Goal: Check status: Check status

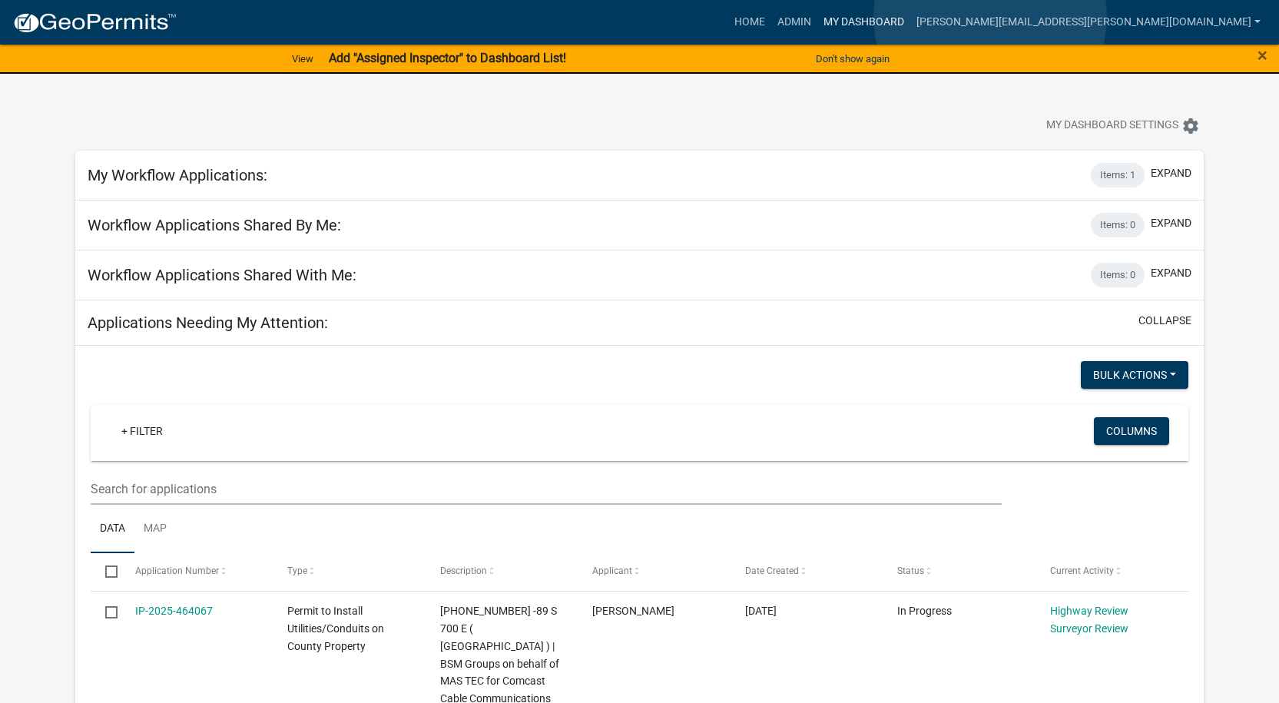
click at [910, 17] on link "My Dashboard" at bounding box center [863, 22] width 93 height 29
click at [817, 21] on link "Admin" at bounding box center [794, 22] width 46 height 29
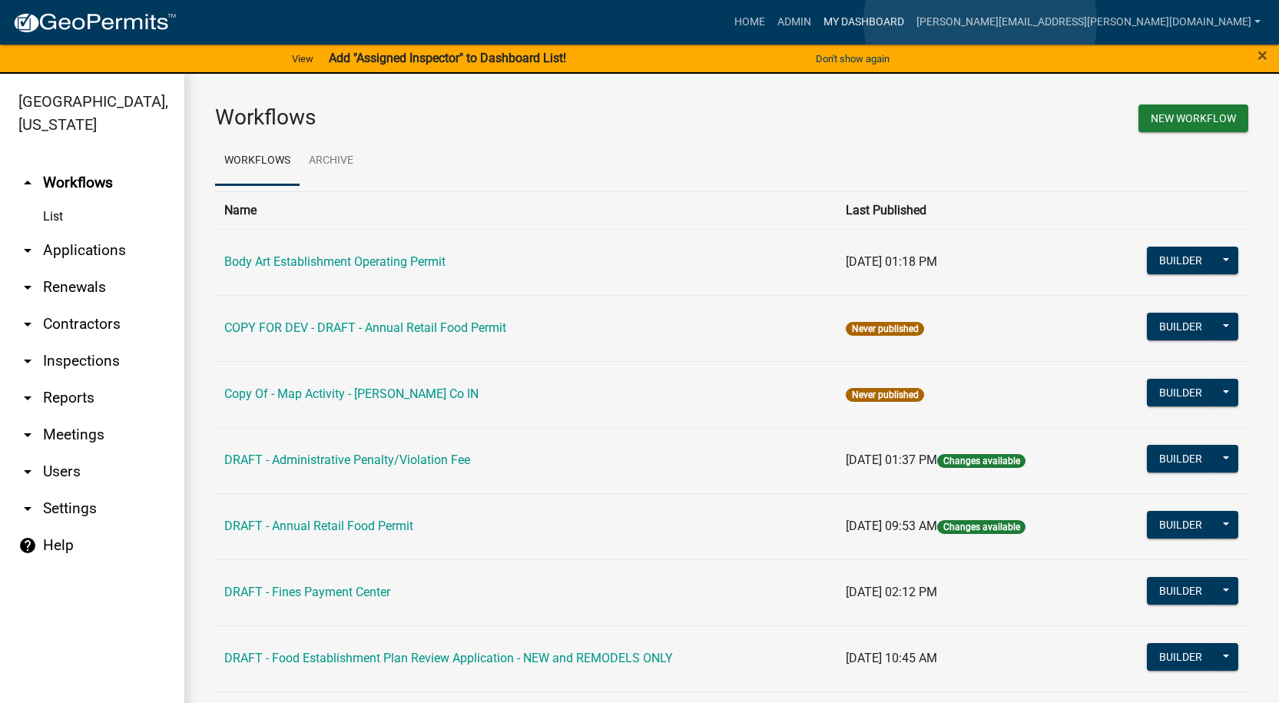
click at [910, 22] on link "My Dashboard" at bounding box center [863, 22] width 93 height 29
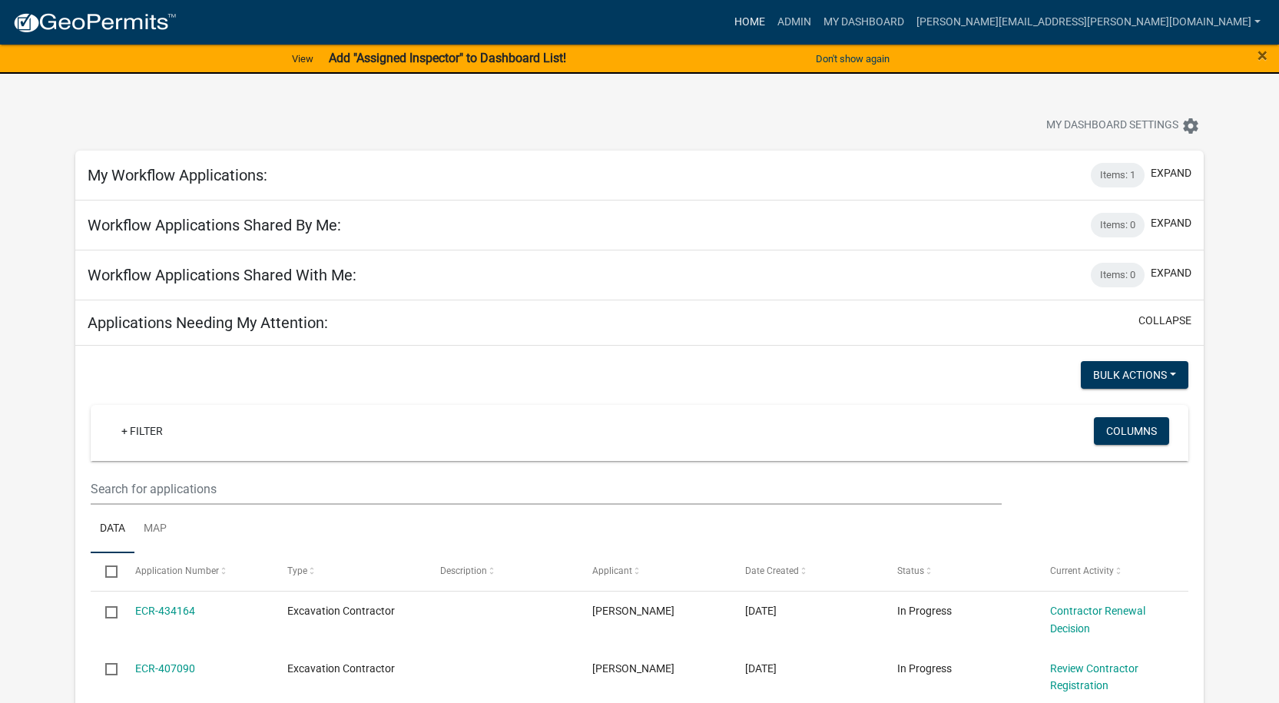
click at [771, 12] on link "Home" at bounding box center [749, 22] width 43 height 29
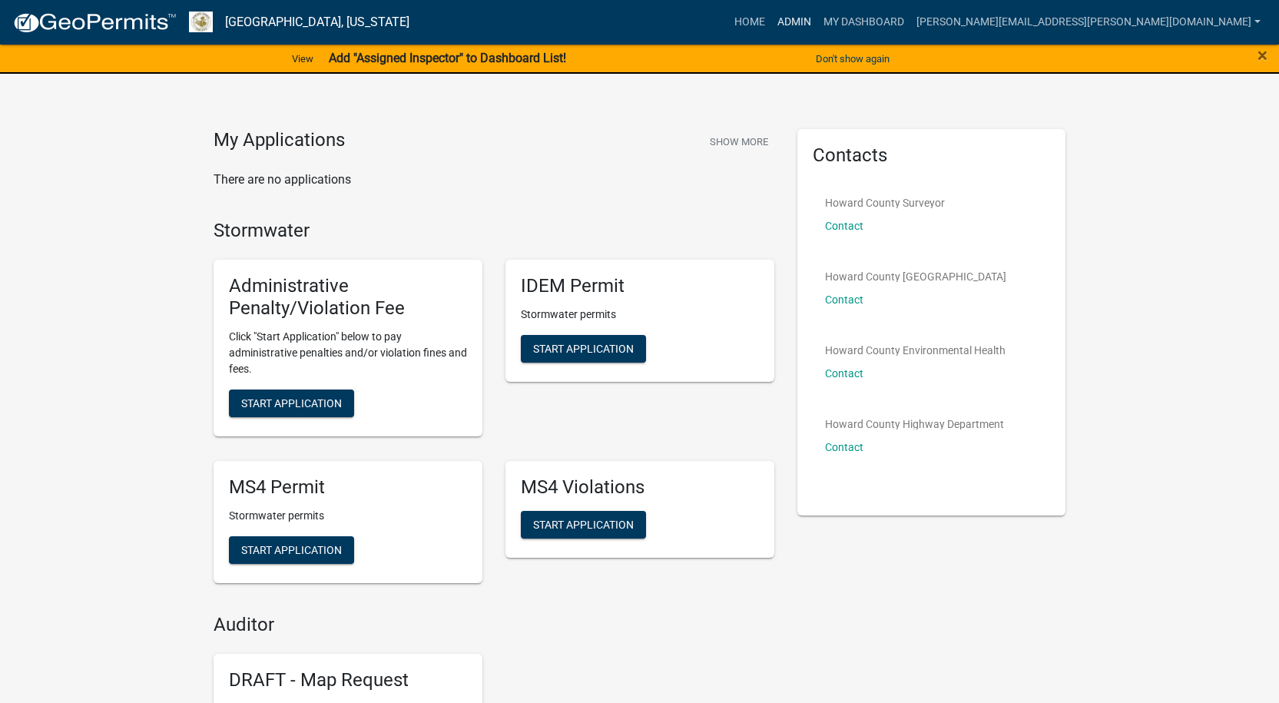
click at [817, 13] on link "Admin" at bounding box center [794, 22] width 46 height 29
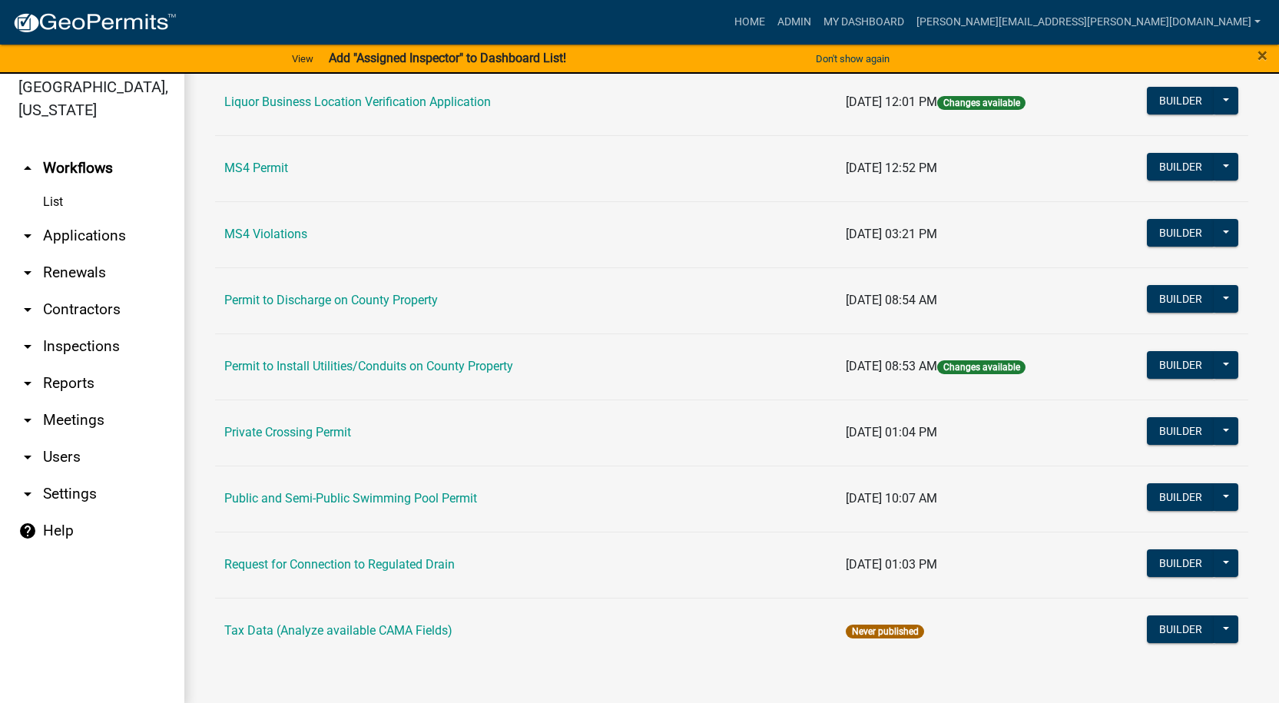
scroll to position [18, 0]
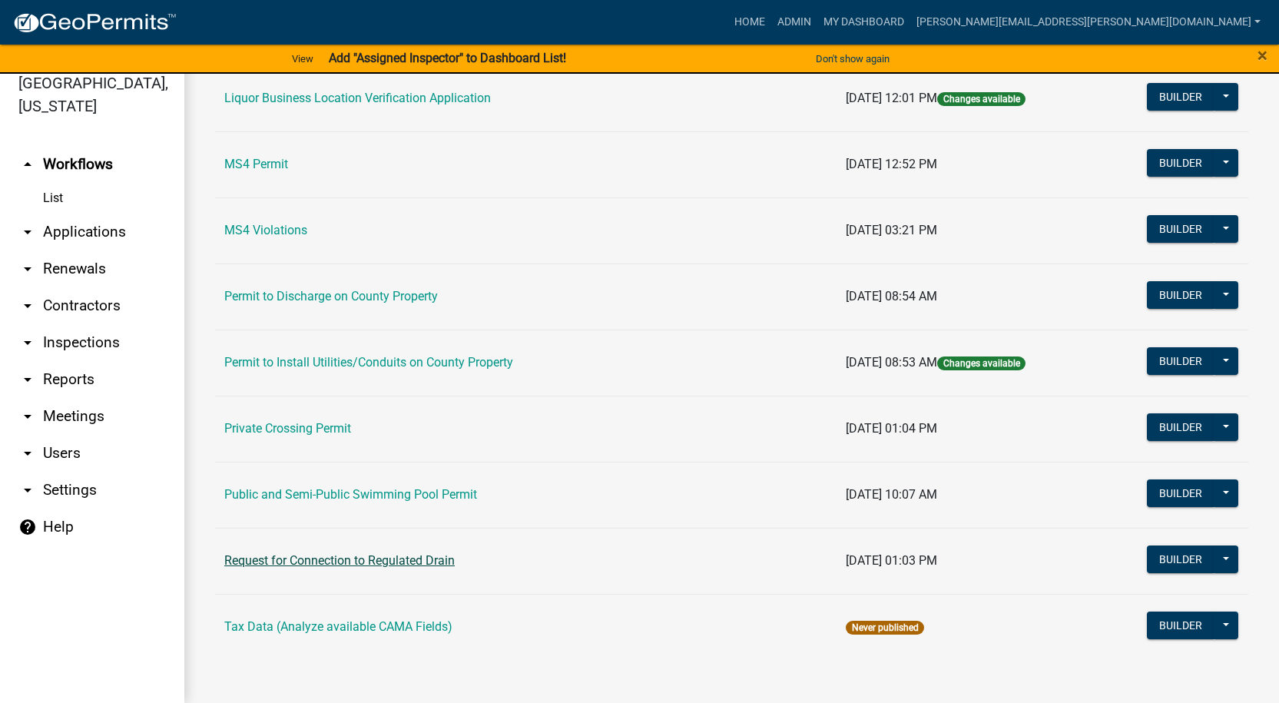
click at [320, 564] on link "Request for Connection to Regulated Drain" at bounding box center [339, 560] width 230 height 15
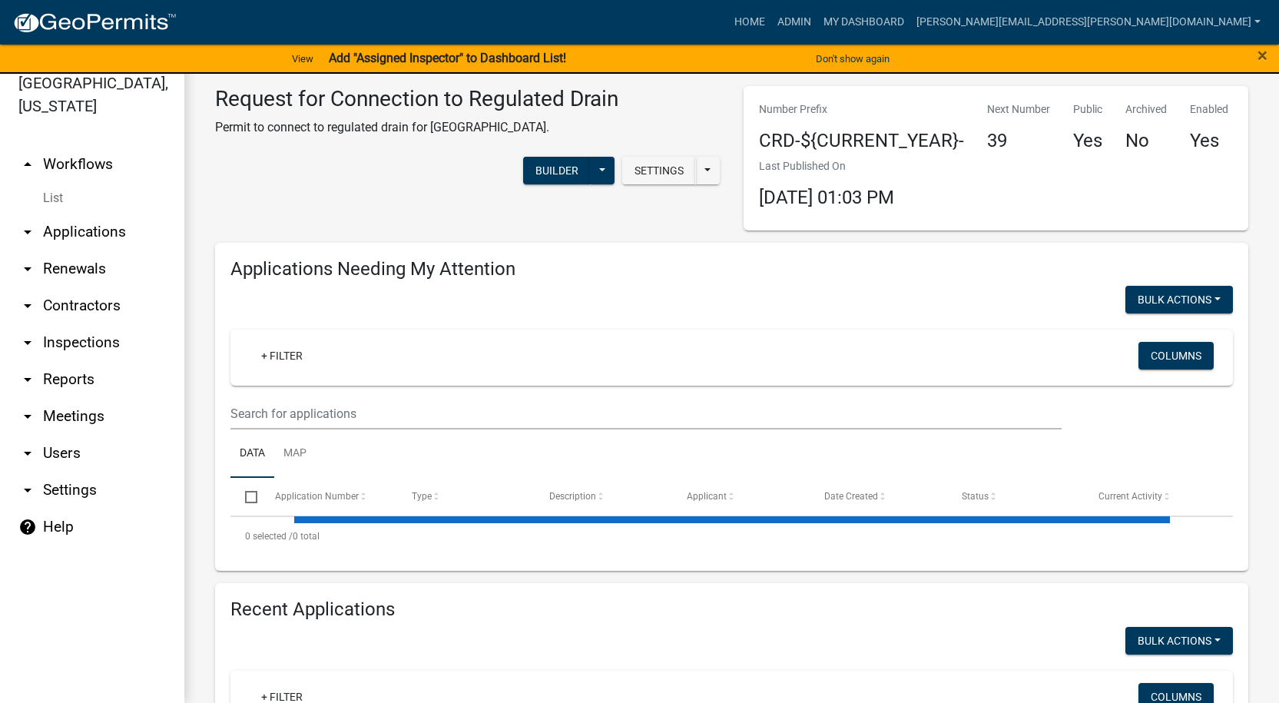
select select "1: 25"
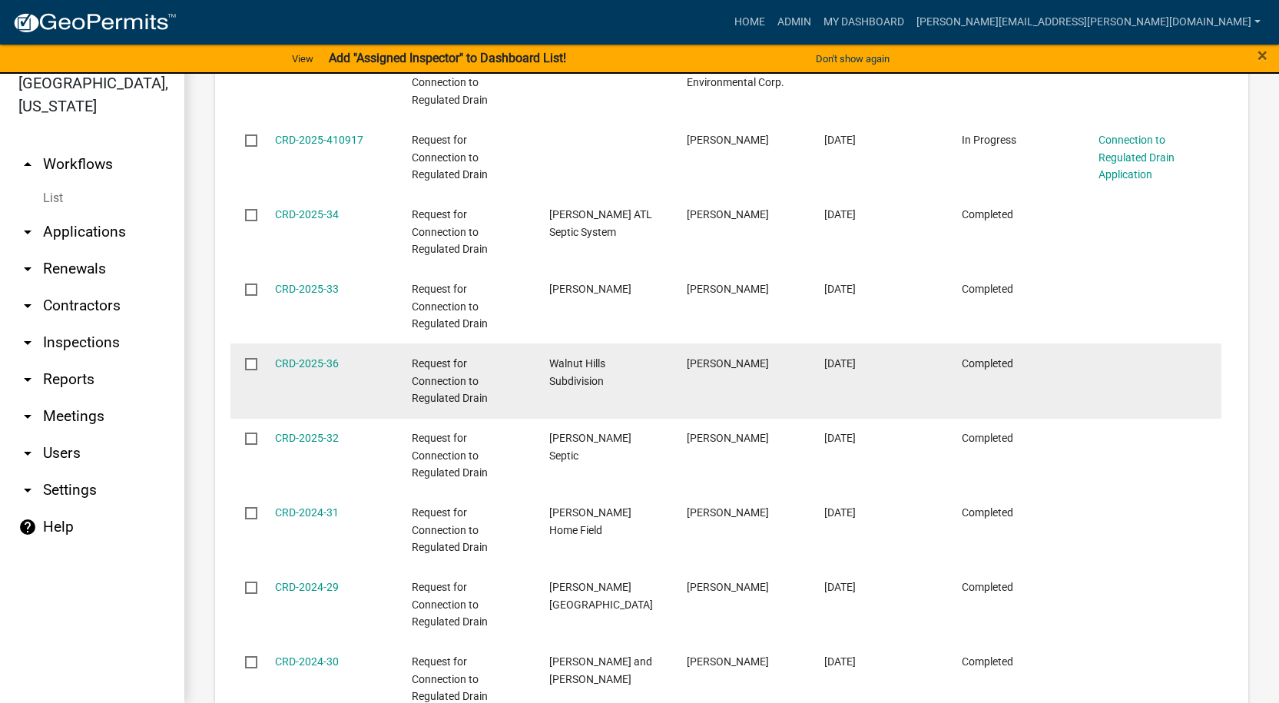
scroll to position [1306, 0]
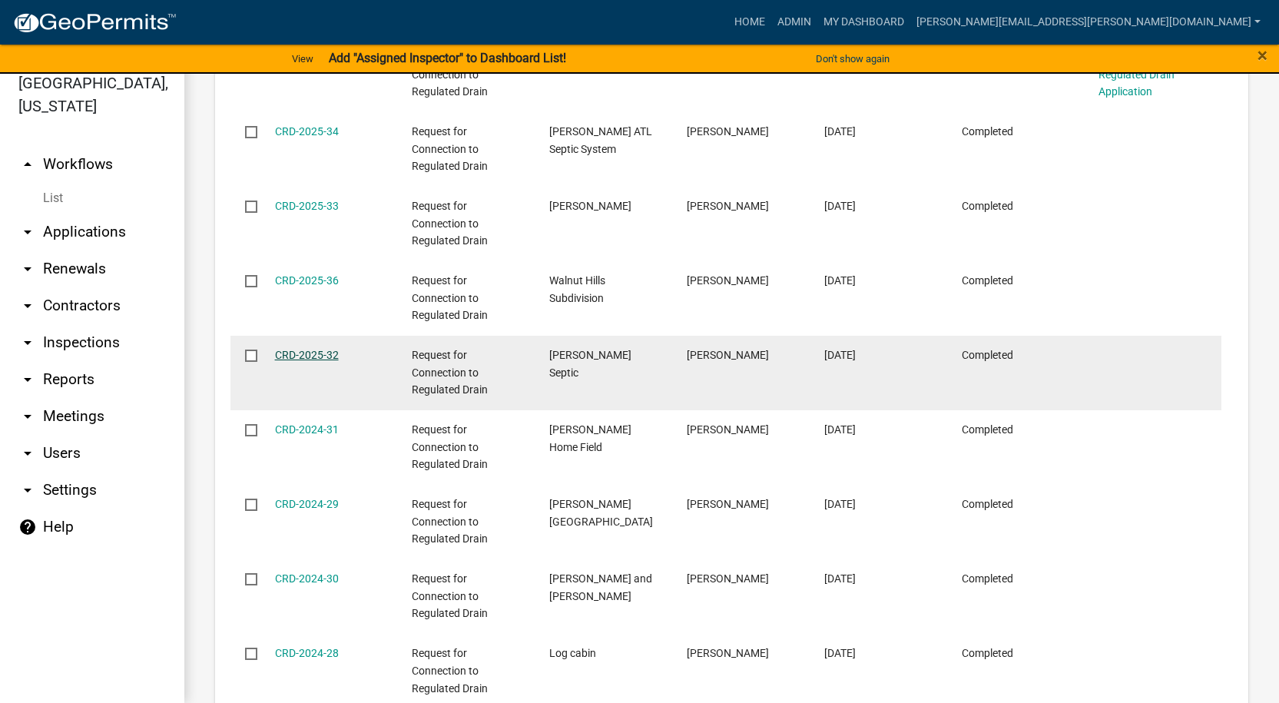
click at [313, 354] on link "CRD-2025-32" at bounding box center [307, 355] width 64 height 12
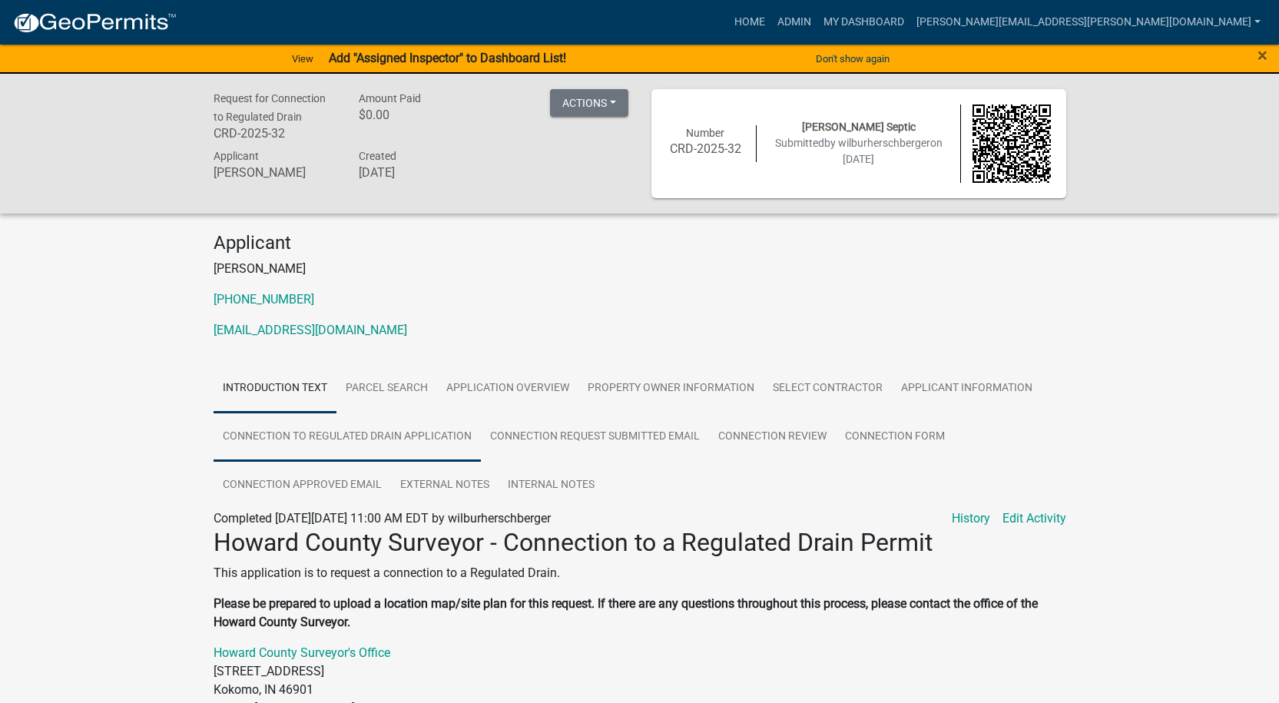
click at [335, 440] on link "Connection to Regulated Drain Application" at bounding box center [346, 436] width 267 height 49
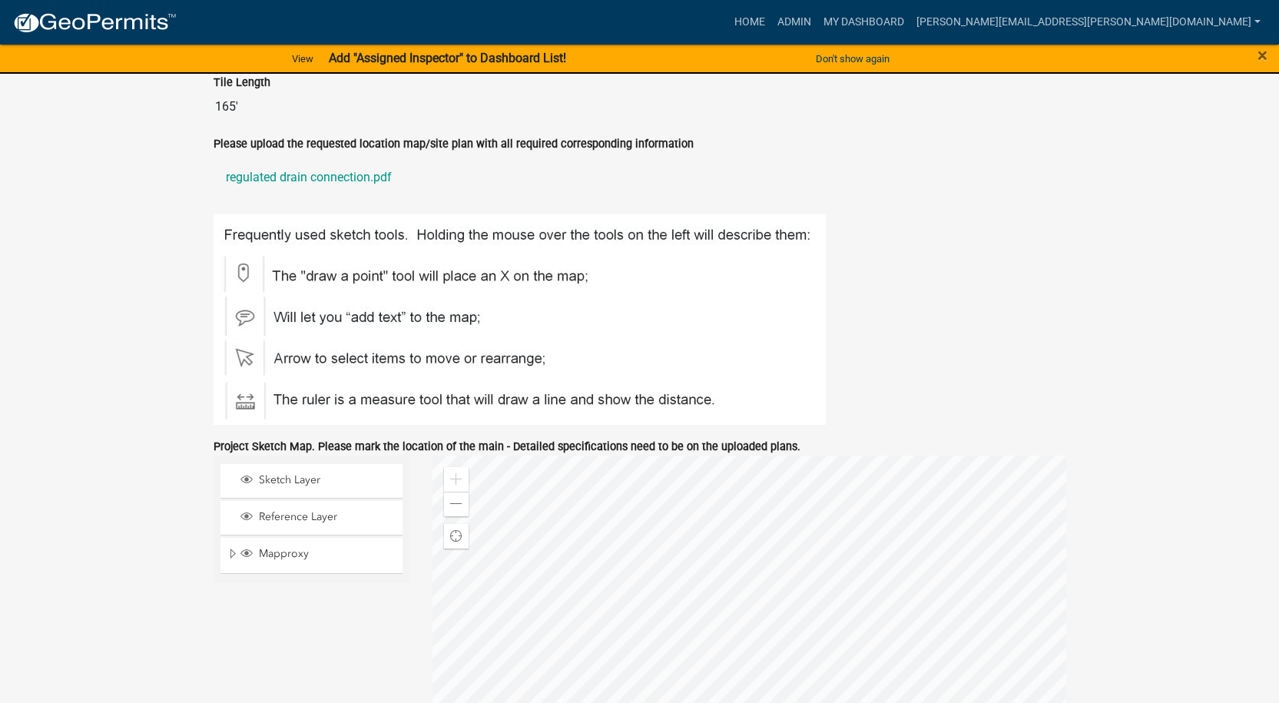
scroll to position [1382, 0]
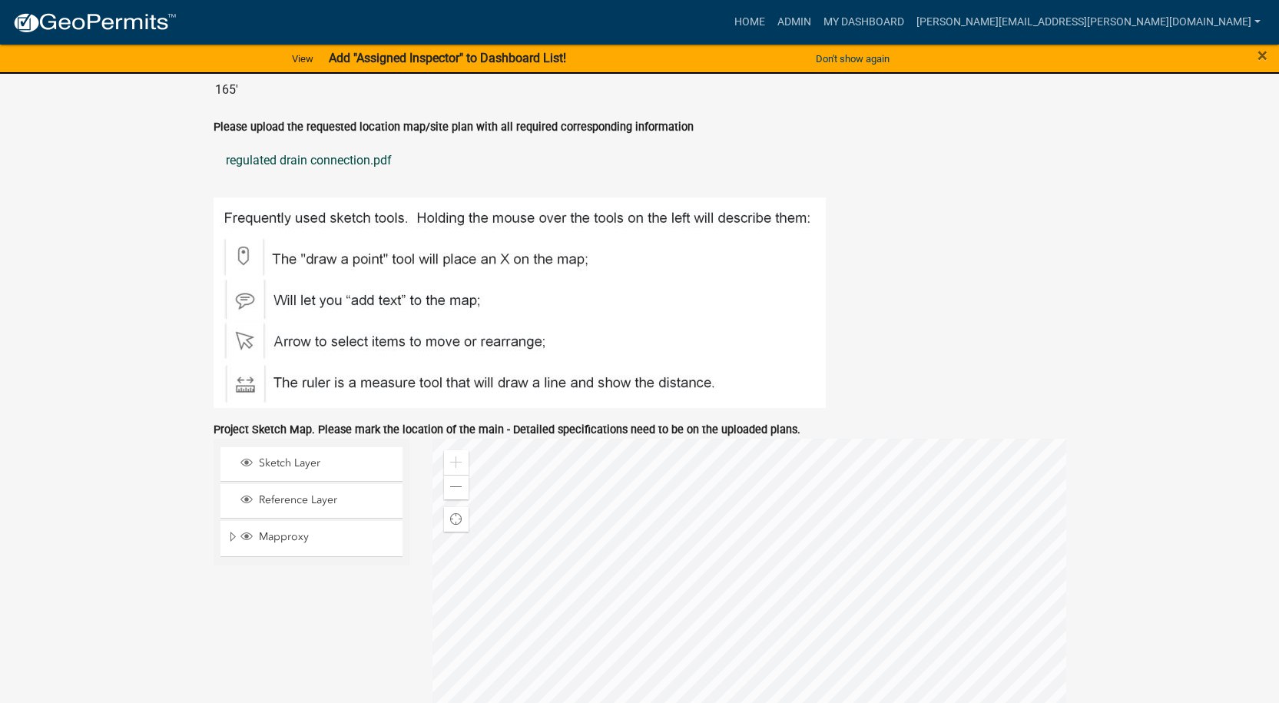
click at [317, 159] on link "regulated drain connection.pdf" at bounding box center [639, 160] width 852 height 37
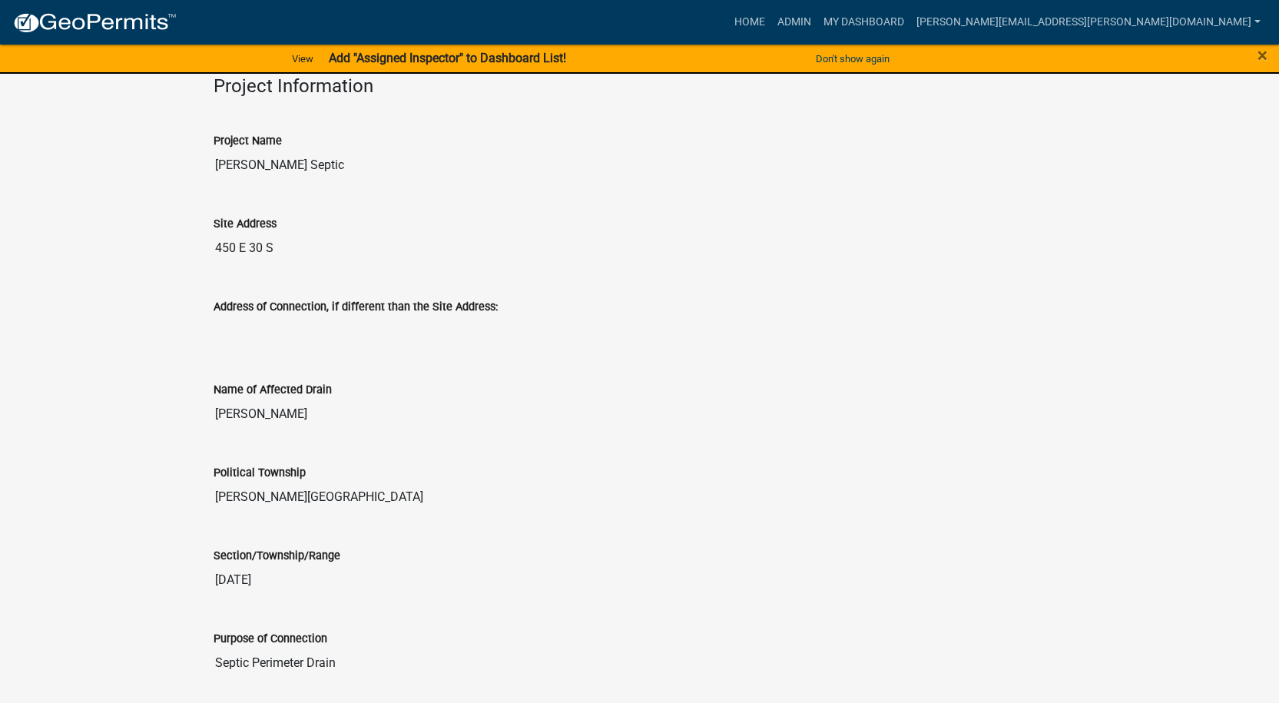
scroll to position [222, 0]
